Goal: Task Accomplishment & Management: Manage account settings

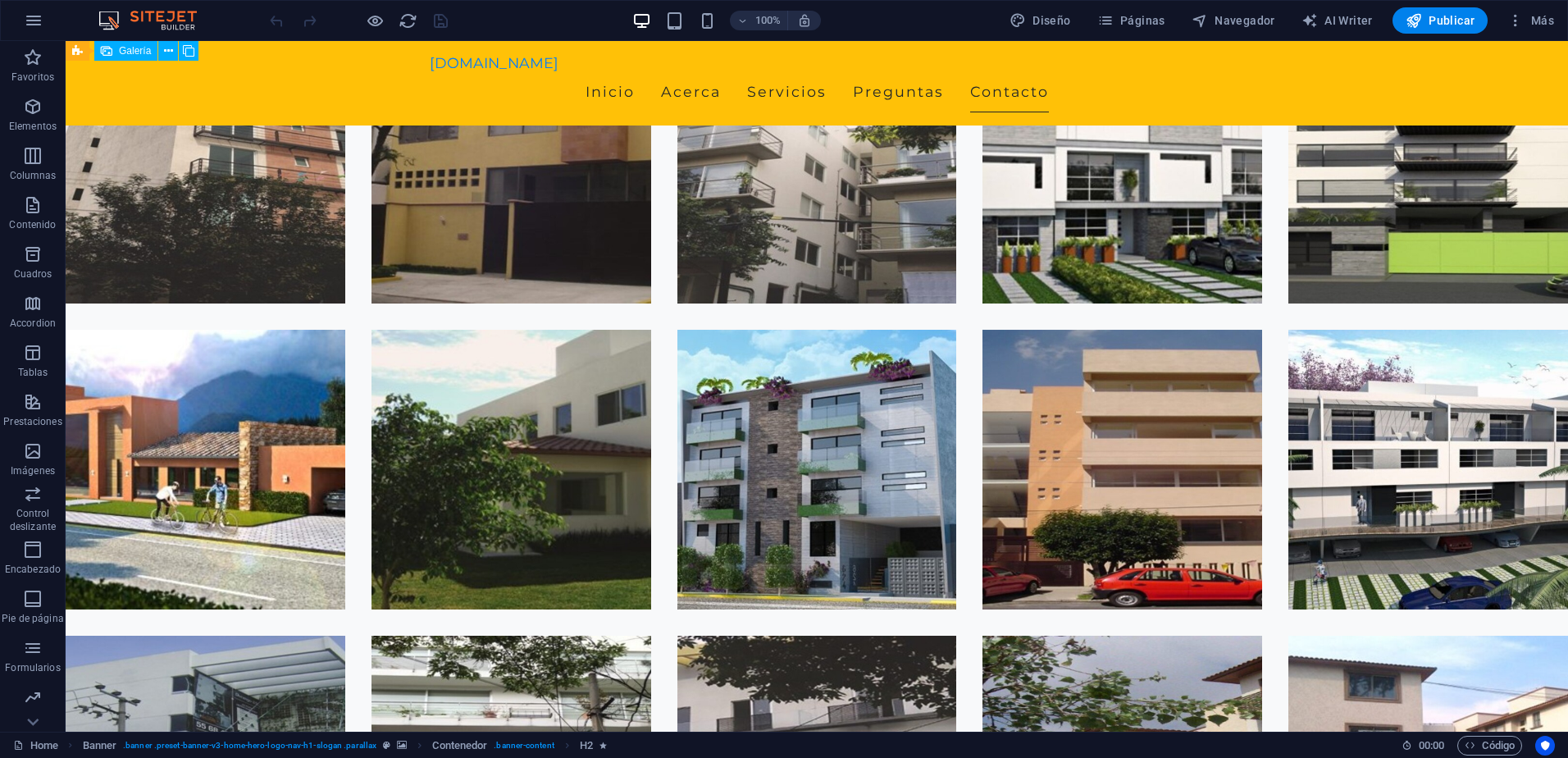
scroll to position [6053, 0]
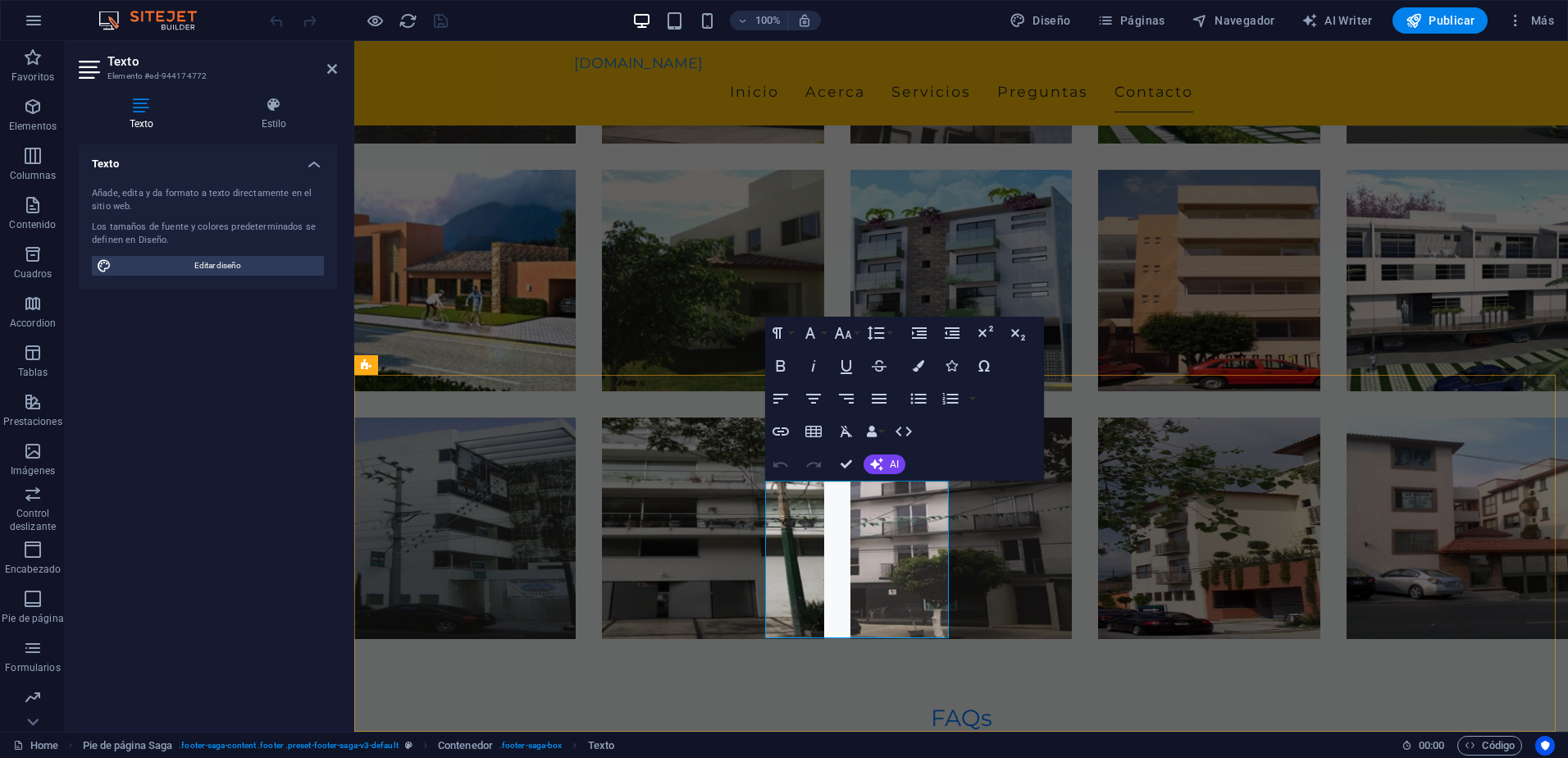
scroll to position [5880, 0]
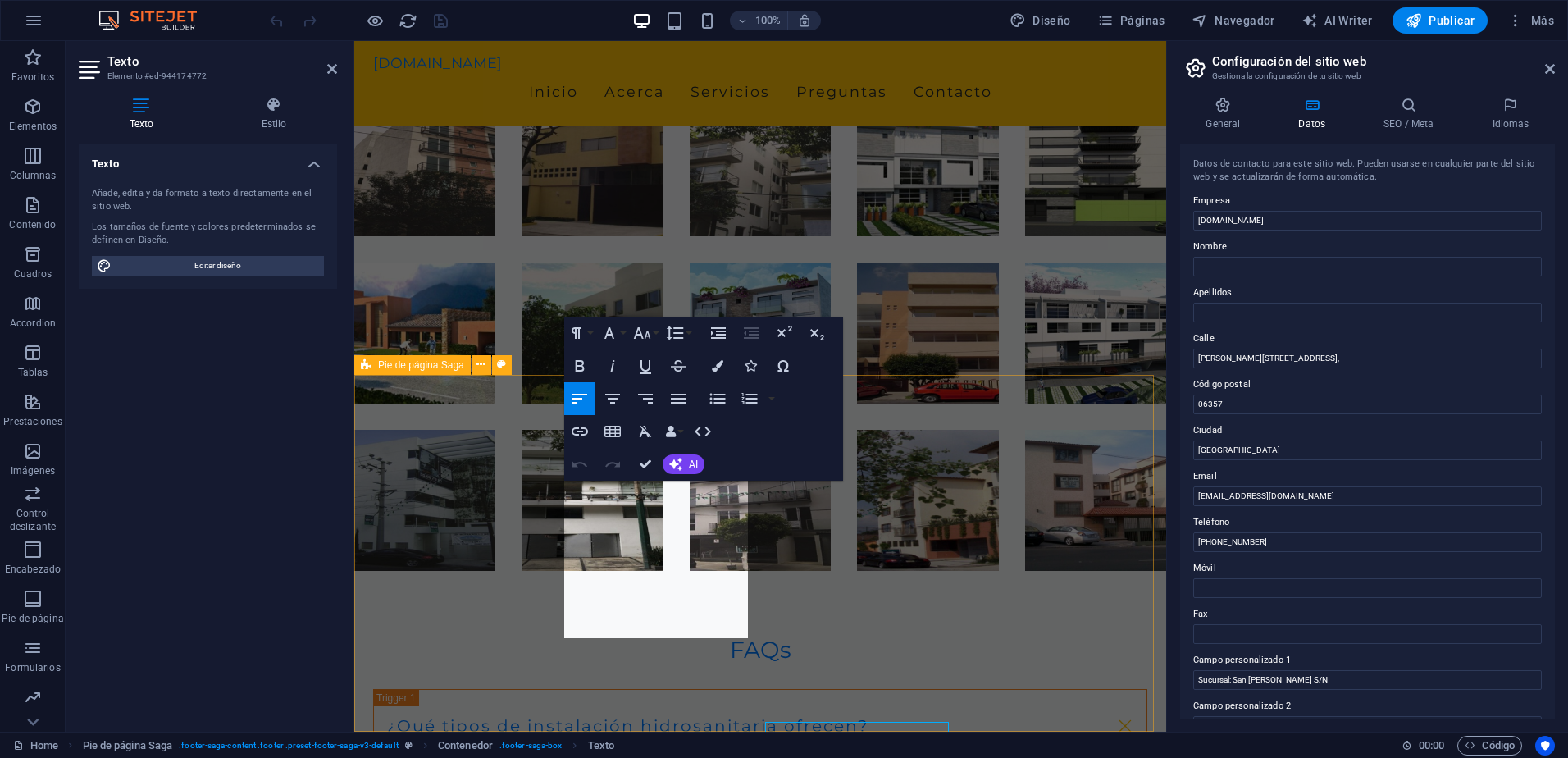
scroll to position [5639, 0]
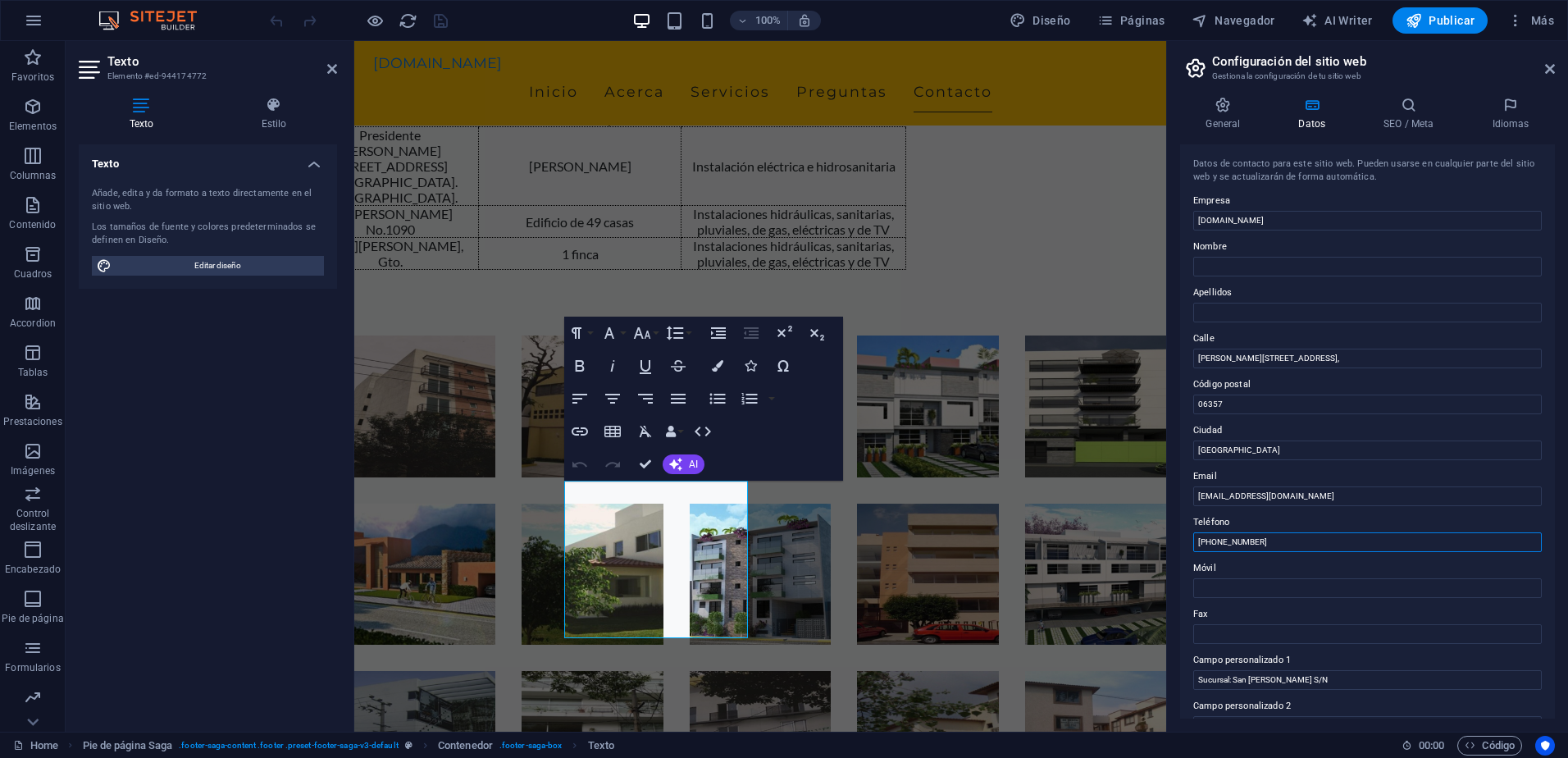
click at [1294, 542] on input "[PHONE_NUMBER]" at bounding box center [1367, 542] width 349 height 19
click at [1278, 542] on input "[PHONE_NUMBER] 5527391320" at bounding box center [1367, 542] width 349 height 19
type input "[PHONE_NUMBER] 5527391320"
click at [1245, 584] on input "Móvil" at bounding box center [1367, 588] width 349 height 19
paste input "5527391320"
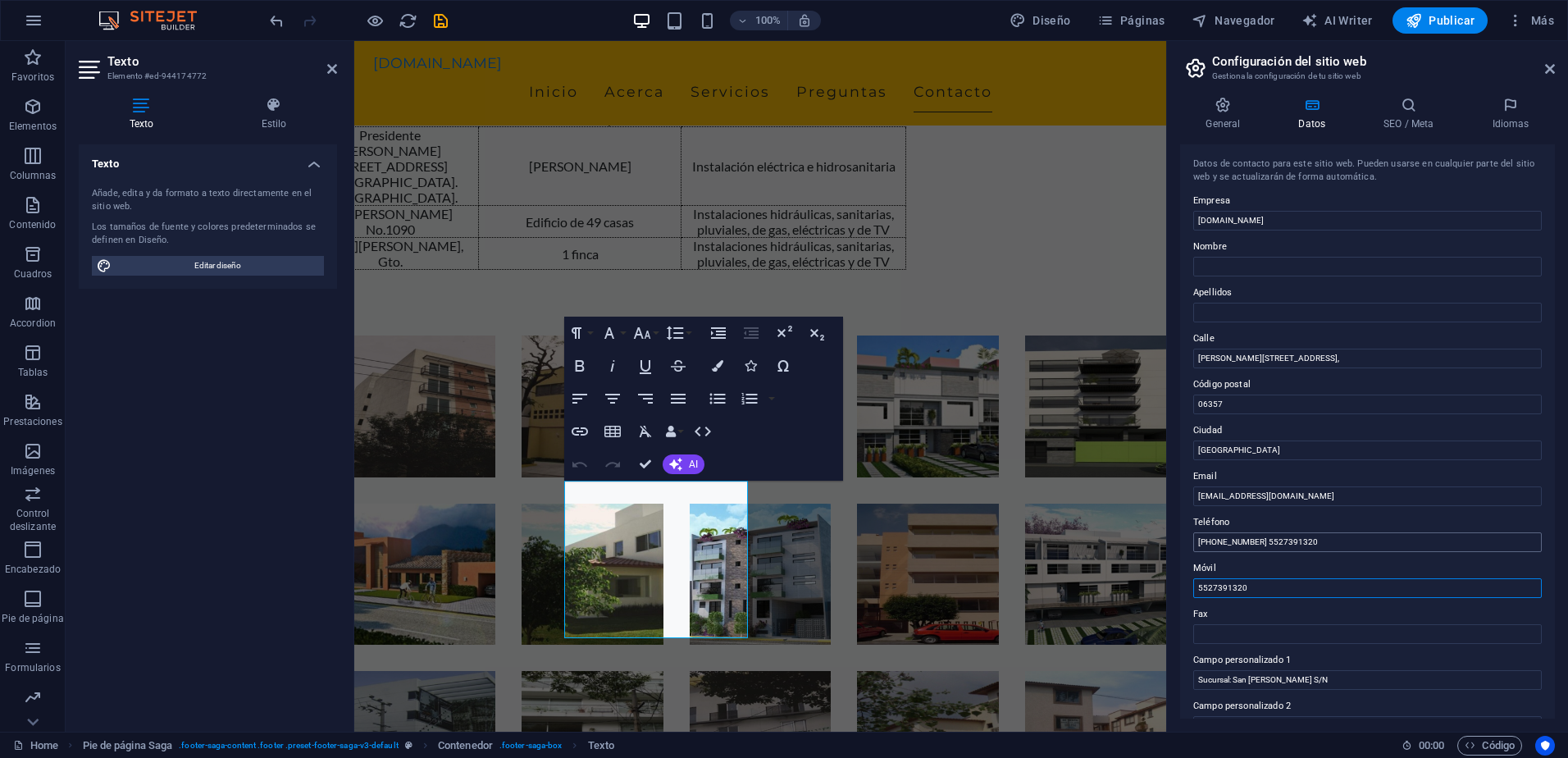
type input "5527391320"
drag, startPoint x: 1263, startPoint y: 542, endPoint x: 1176, endPoint y: 538, distance: 87.1
click at [1176, 538] on div "General Datos SEO / Meta Idiomas Nombre del sitio web [DOMAIN_NAME] Logo Arrast…" at bounding box center [1367, 407] width 401 height 648
type input "5527391320"
drag, startPoint x: 1615, startPoint y: 630, endPoint x: 1086, endPoint y: 586, distance: 530.8
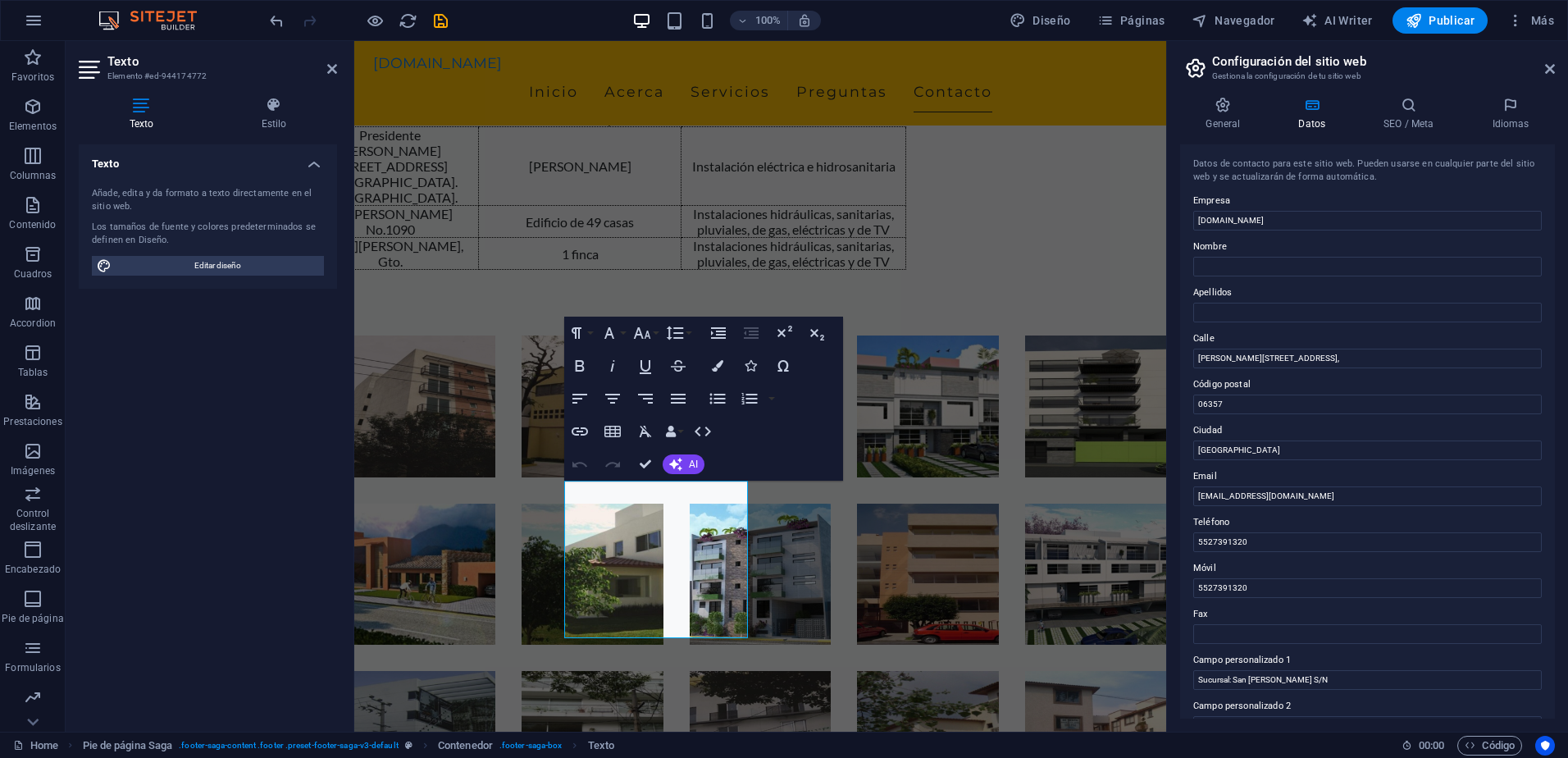
scroll to position [164, 0]
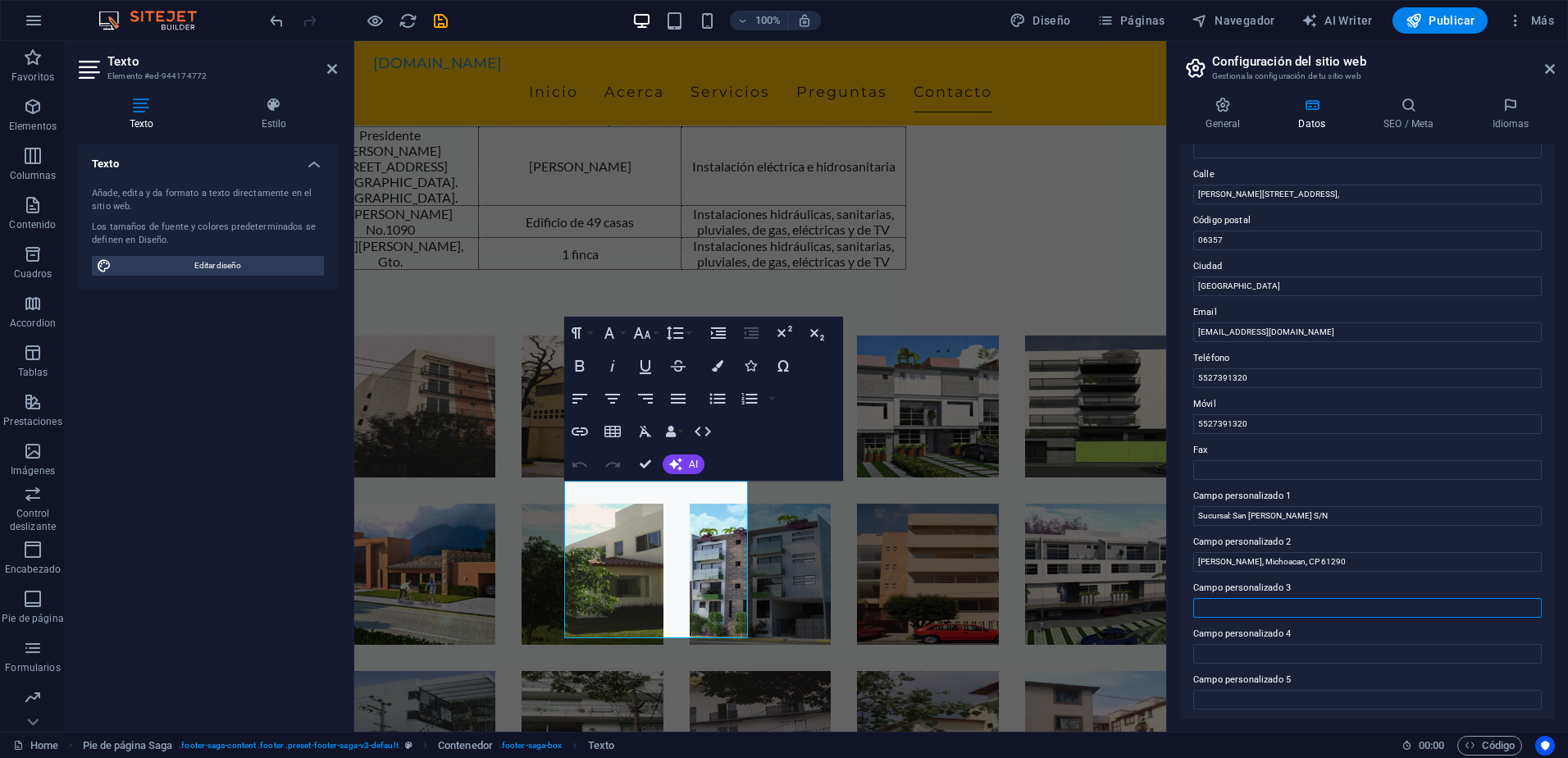
click at [1251, 612] on input "Campo personalizado 3" at bounding box center [1367, 608] width 349 height 19
click at [1211, 471] on input "Fax" at bounding box center [1367, 470] width 349 height 19
type input "Whatsapp:"
drag, startPoint x: 1609, startPoint y: 466, endPoint x: 1129, endPoint y: 428, distance: 481.5
paste input "[PHONE_NUMBER]"
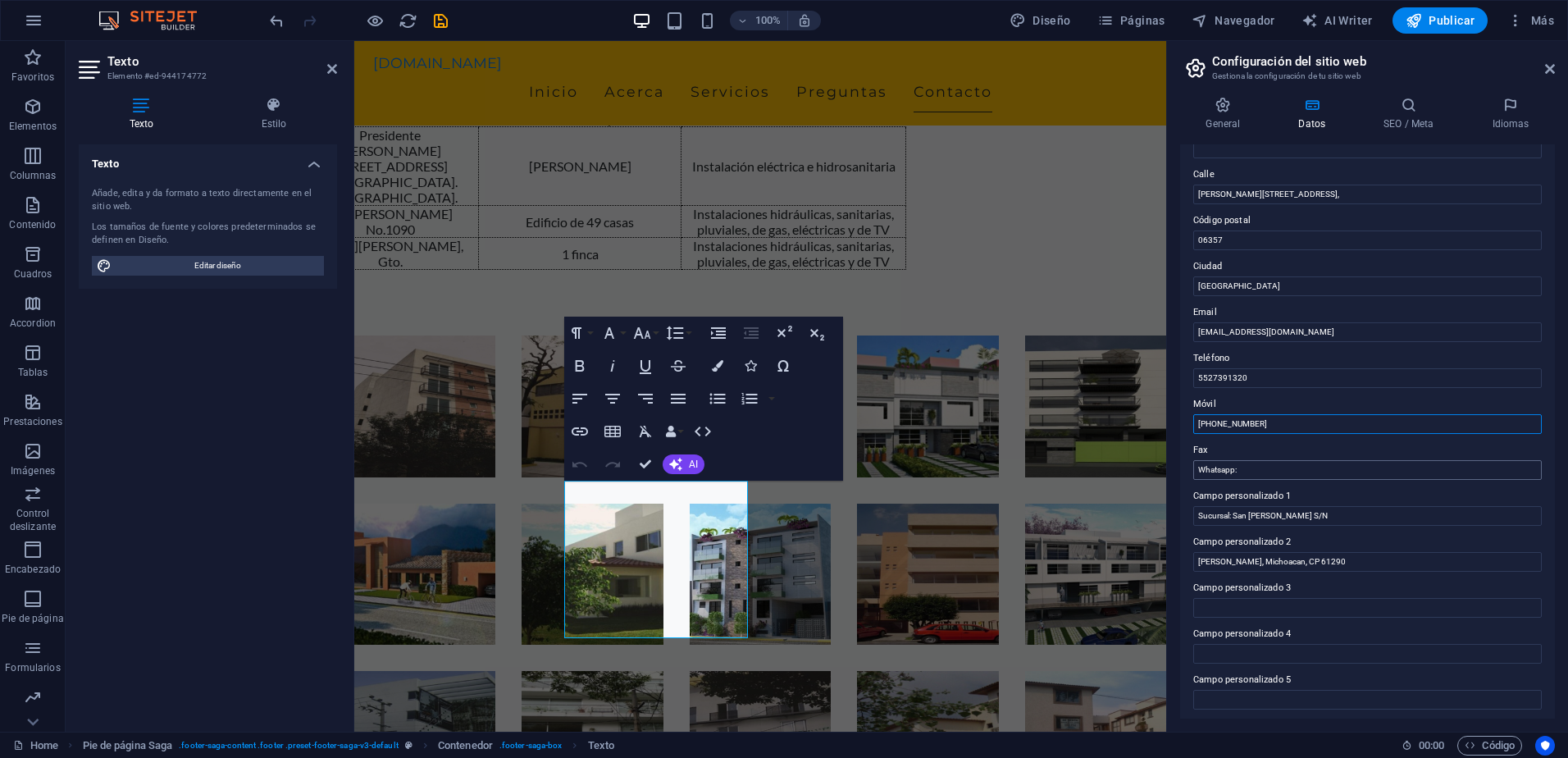
type input "[PHONE_NUMBER]"
click at [1257, 471] on input "Whatsapp:" at bounding box center [1367, 470] width 349 height 19
paste input "[PHONE_NUMBER]"
type input "Whatsapp: [PHONE_NUMBER]"
drag, startPoint x: 1718, startPoint y: 554, endPoint x: 1074, endPoint y: 508, distance: 645.6
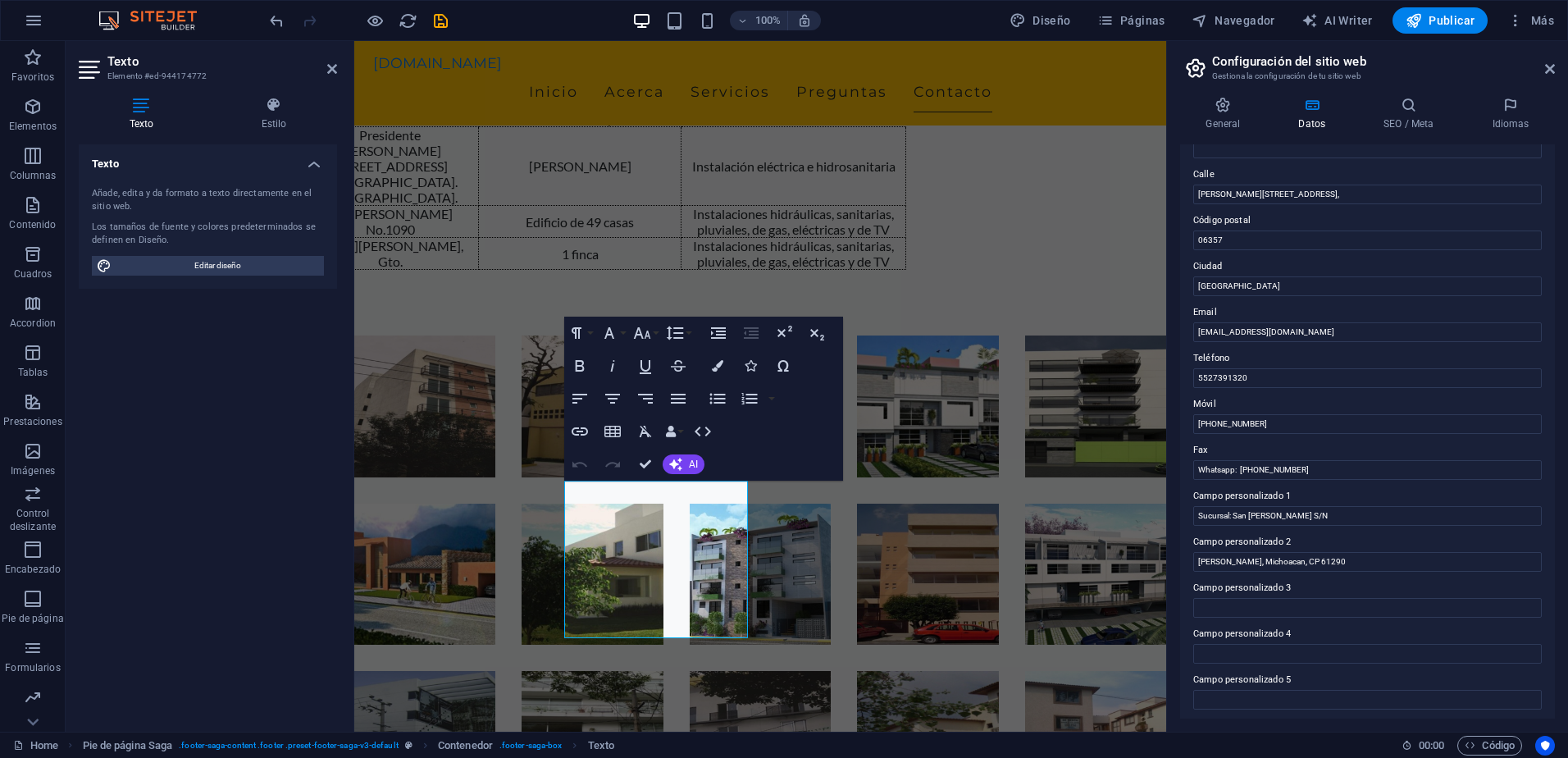
drag, startPoint x: 1547, startPoint y: 420, endPoint x: 1578, endPoint y: 279, distance: 144.4
click at [1567, 279] on html "[DOMAIN_NAME] Home Favoritos Elementos Columnas Contenido Cuadros Accordion Tab…" at bounding box center [784, 379] width 1568 height 758
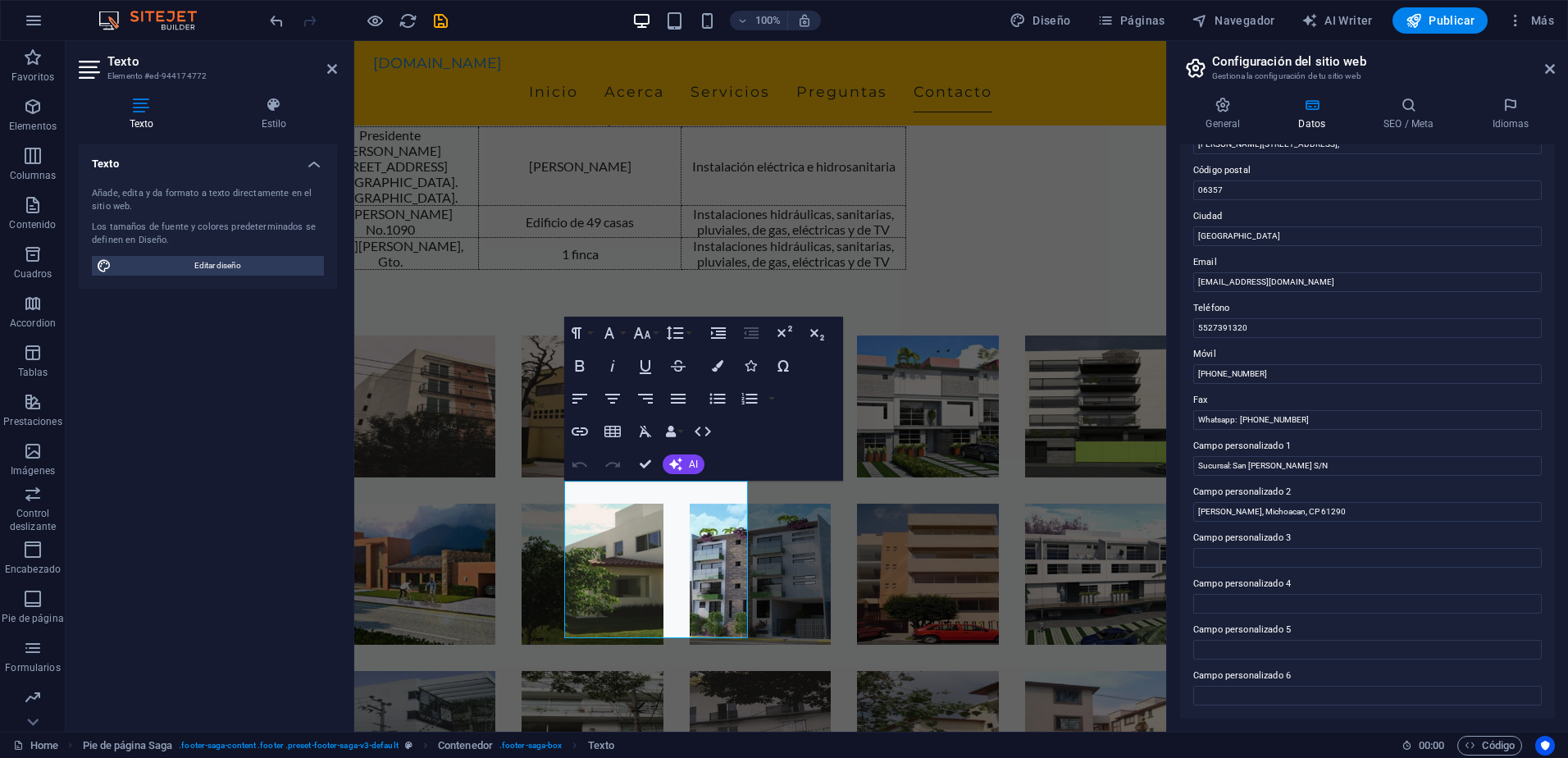
scroll to position [0, 0]
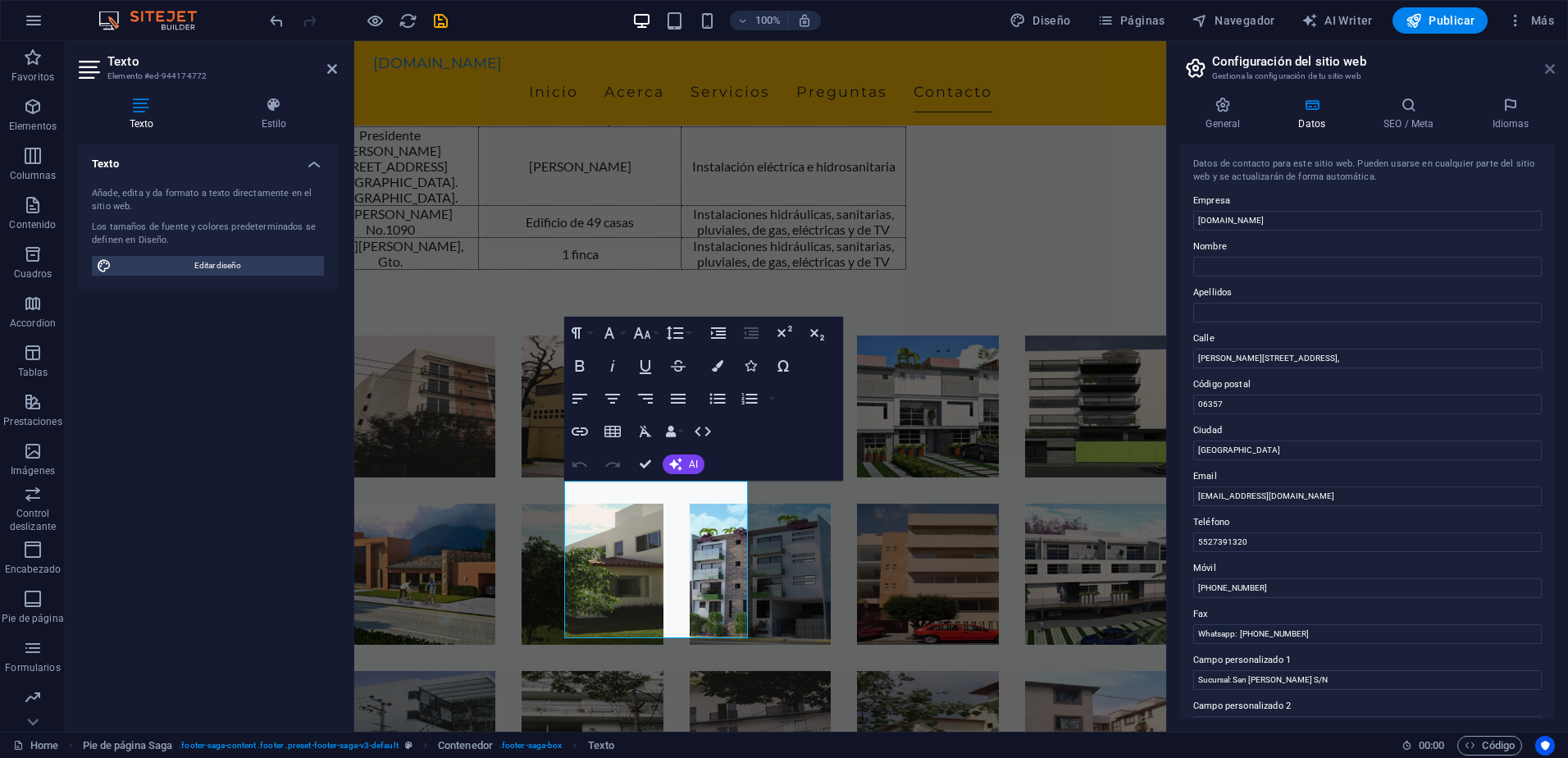
click at [1547, 66] on icon at bounding box center [1550, 69] width 10 height 14
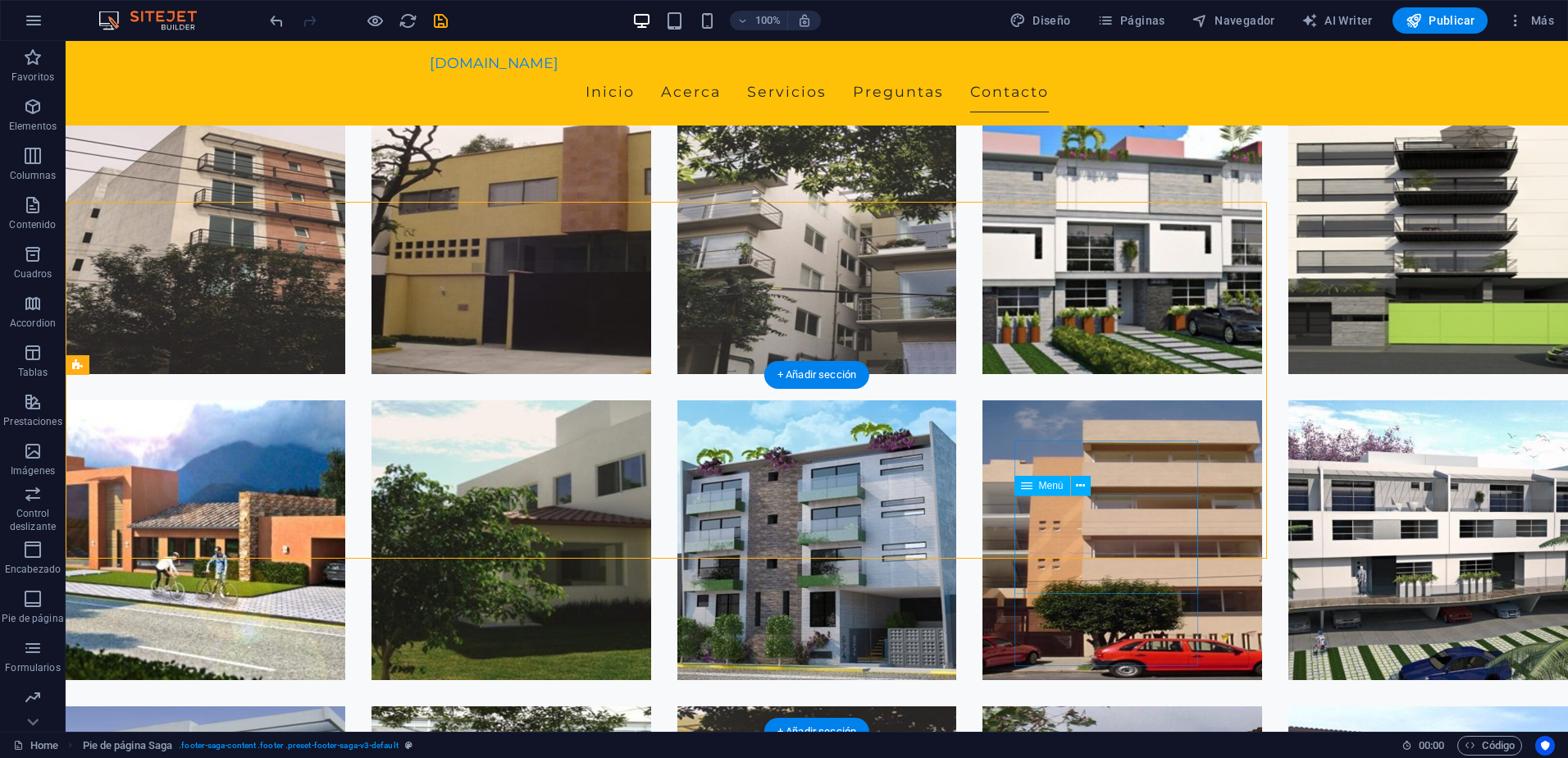
scroll to position [6053, 0]
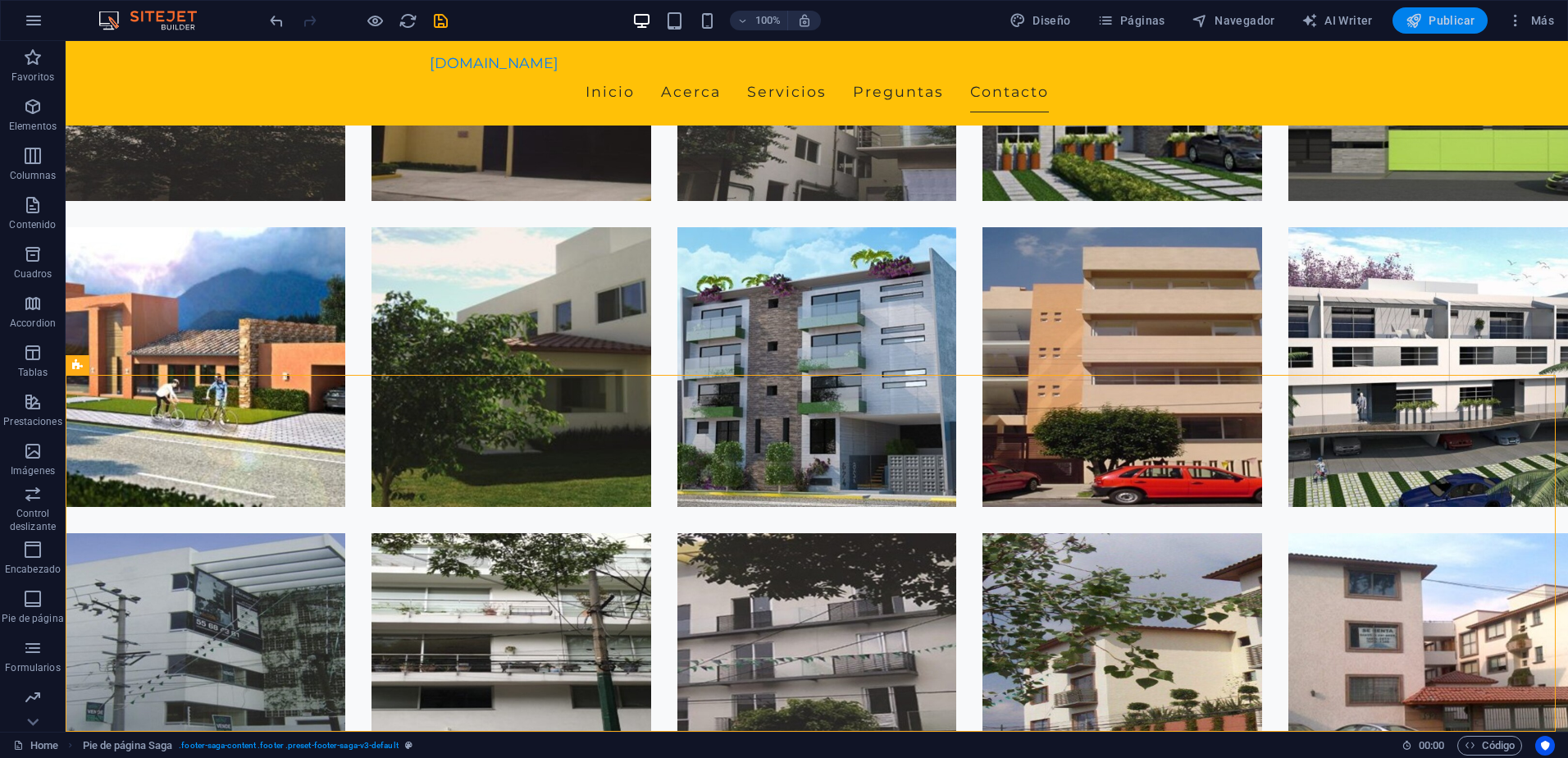
click at [1455, 21] on span "Publicar" at bounding box center [1441, 20] width 70 height 16
checkbox input "false"
